Goal: Task Accomplishment & Management: Manage account settings

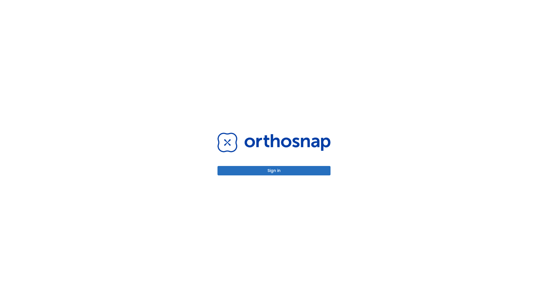
click at [274, 171] on button "Sign in" at bounding box center [274, 170] width 113 height 9
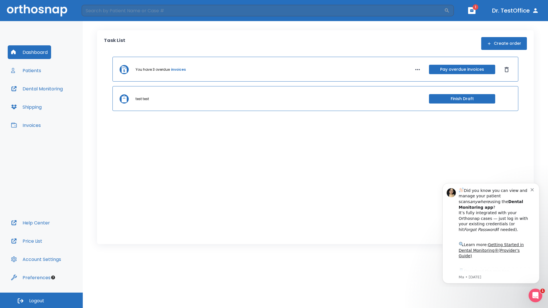
click at [41, 301] on span "Logout" at bounding box center [36, 301] width 15 height 6
